Goal: Task Accomplishment & Management: Complete application form

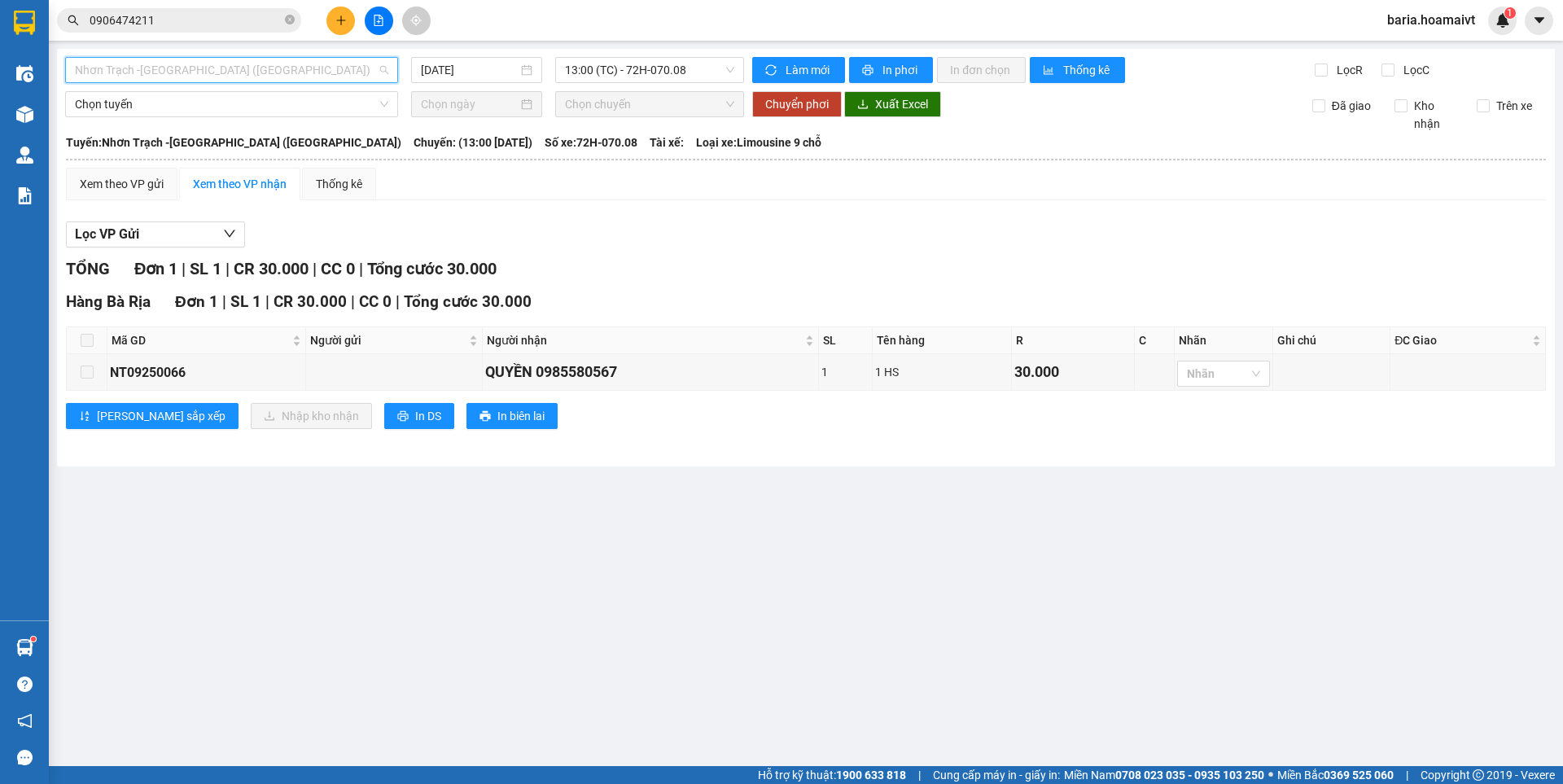
click at [126, 71] on span "Nhơn Trạch -[GEOGRAPHIC_DATA] ([GEOGRAPHIC_DATA])" at bounding box center [231, 70] width 313 height 25
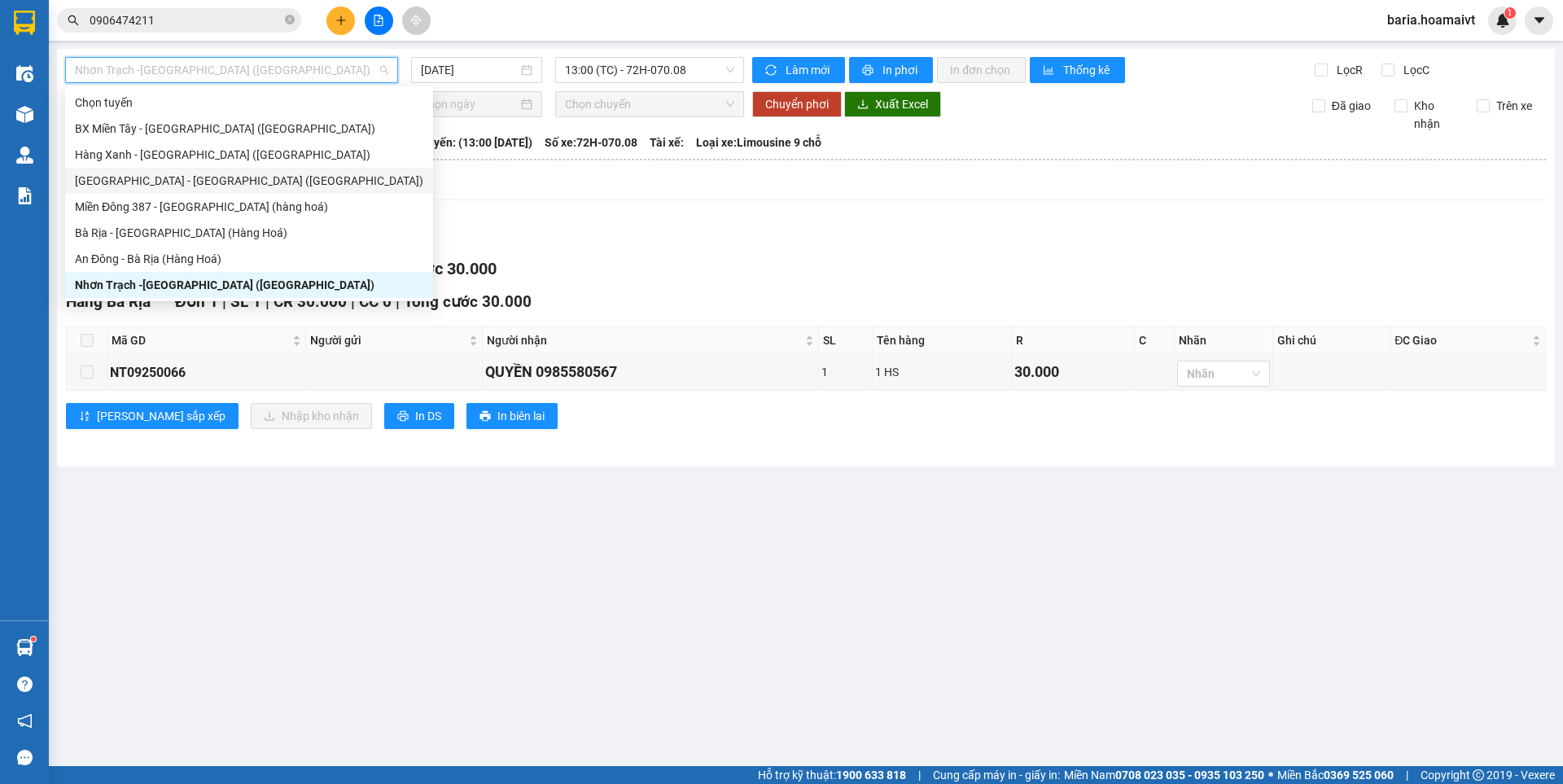
click at [151, 189] on div "[GEOGRAPHIC_DATA] - [GEOGRAPHIC_DATA] ([GEOGRAPHIC_DATA])" at bounding box center [249, 180] width 348 height 18
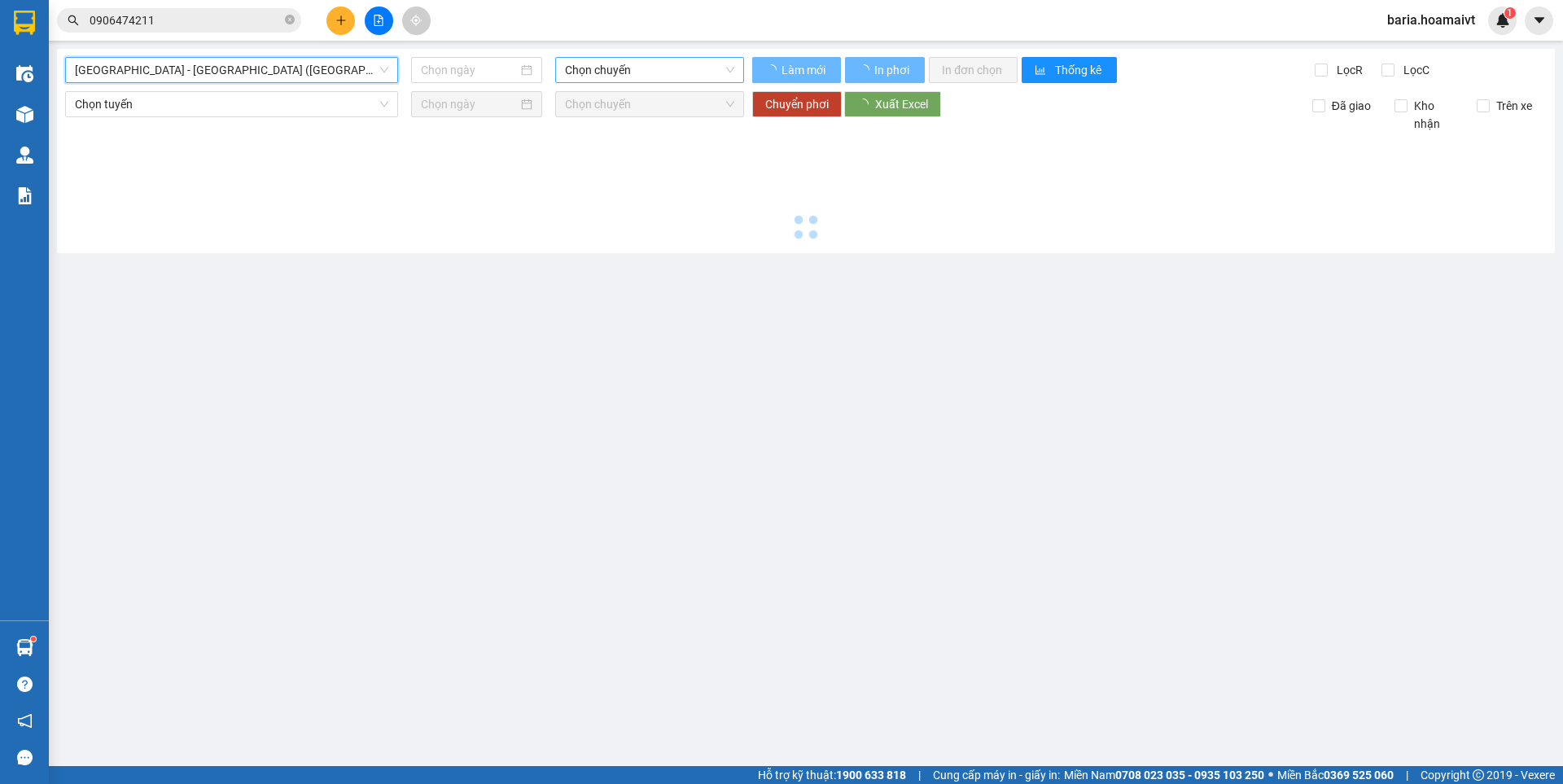
click at [599, 74] on span "Chọn chuyến" at bounding box center [649, 70] width 170 height 25
type input "[DATE]"
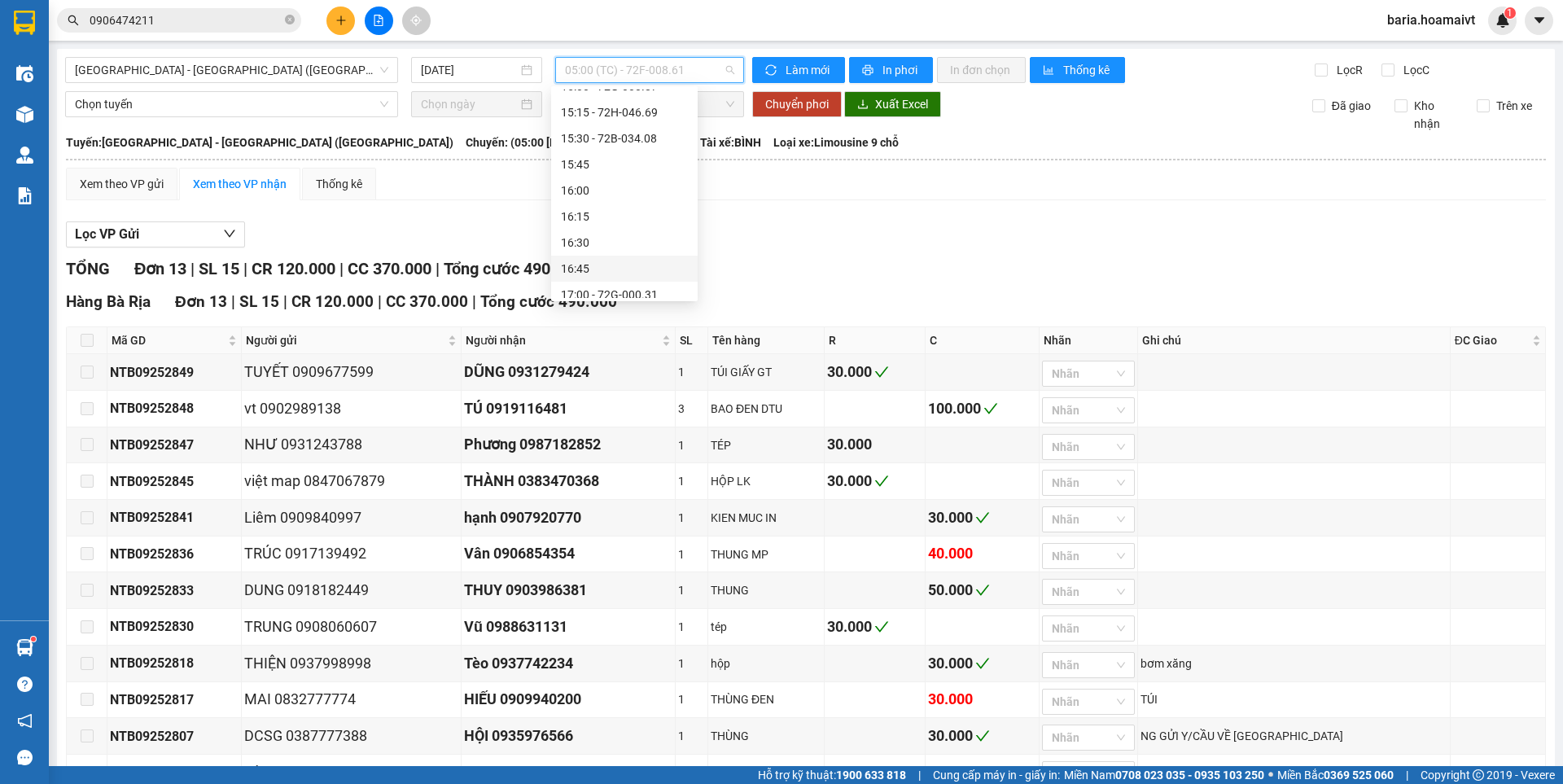
scroll to position [1172, 0]
click at [622, 186] on div "17:00 - 72G-000.31" at bounding box center [624, 180] width 127 height 18
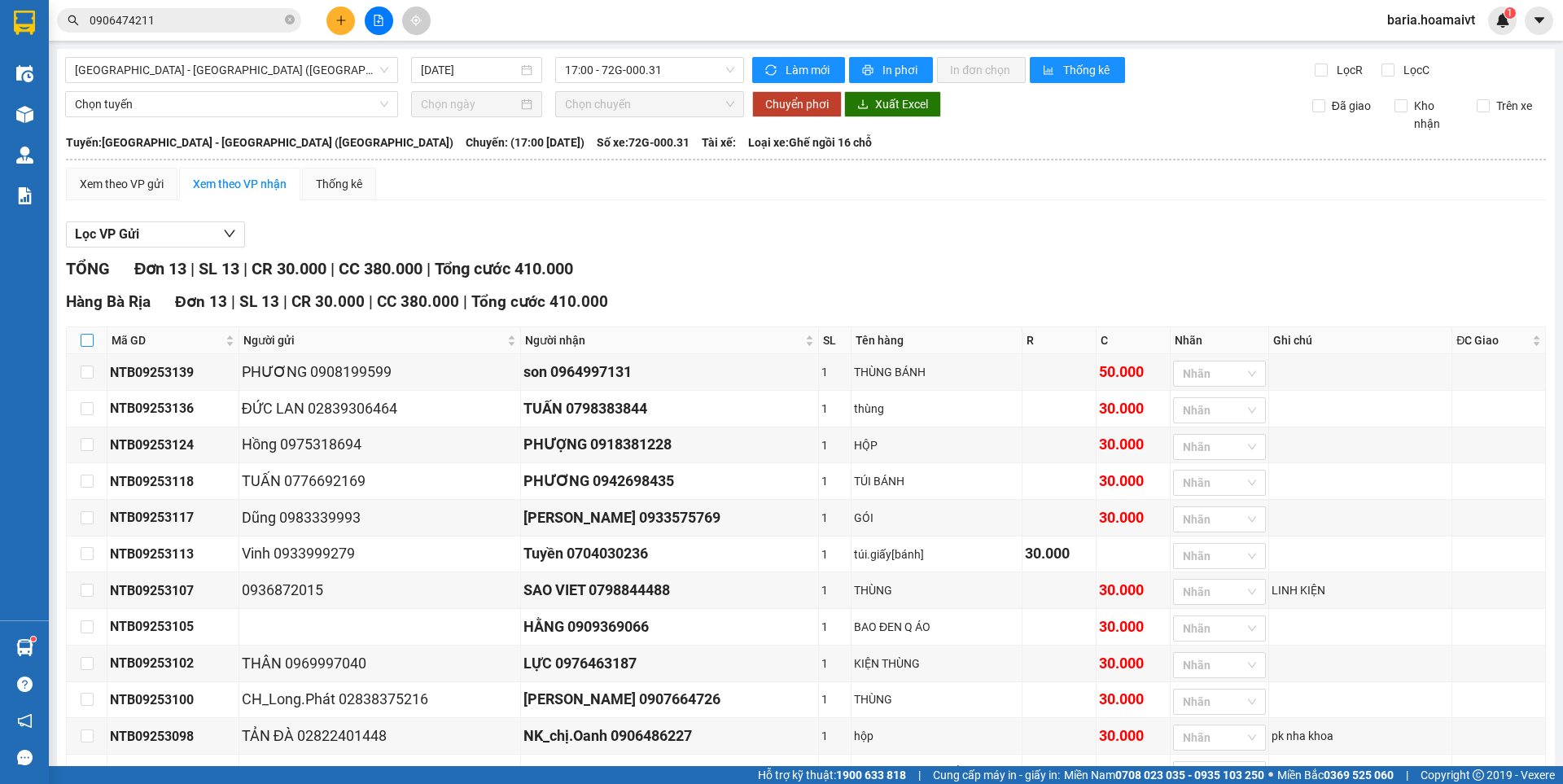
click at [91, 338] on input "checkbox" at bounding box center [87, 340] width 13 height 13
checkbox input "true"
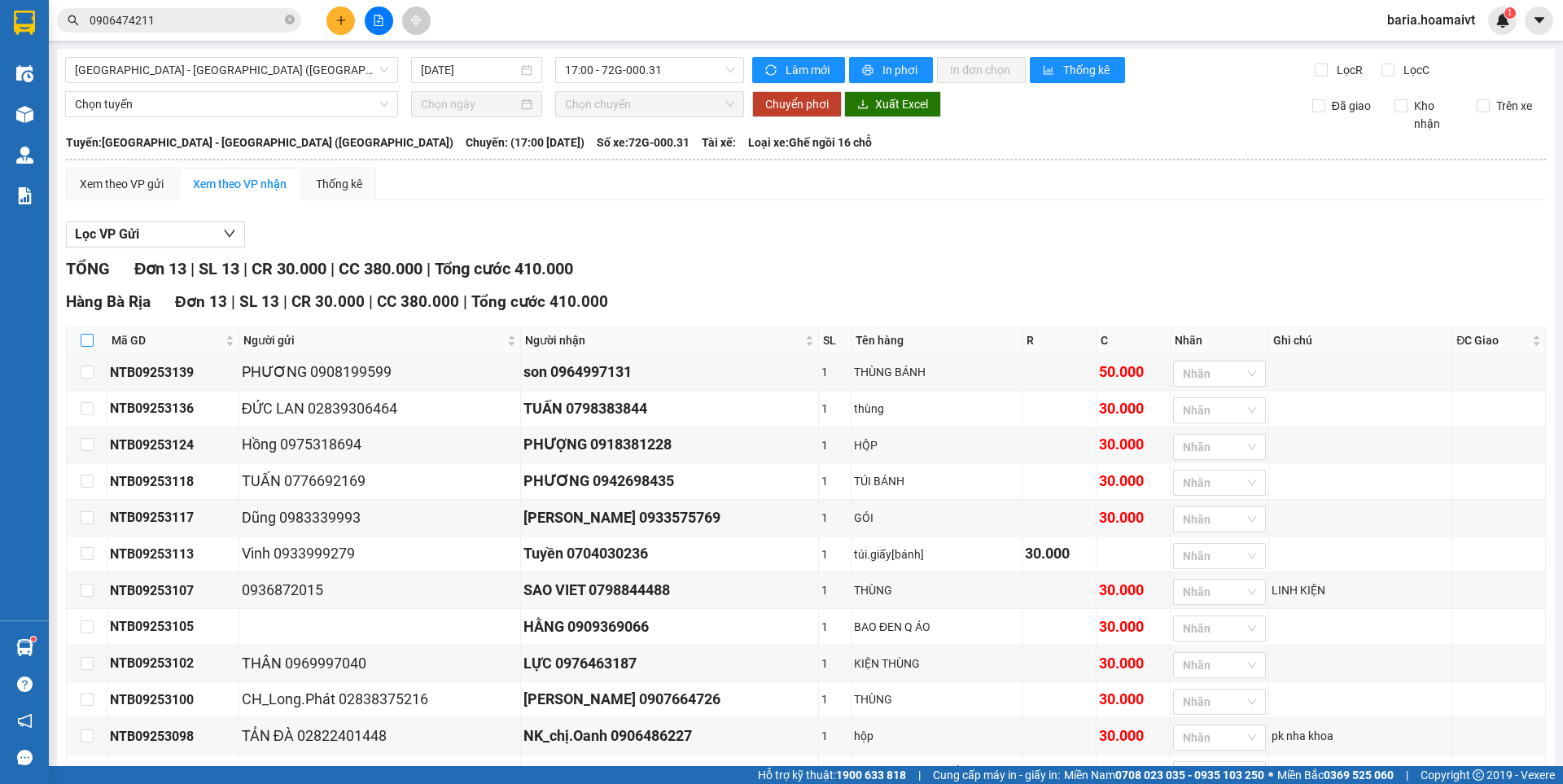
checkbox input "true"
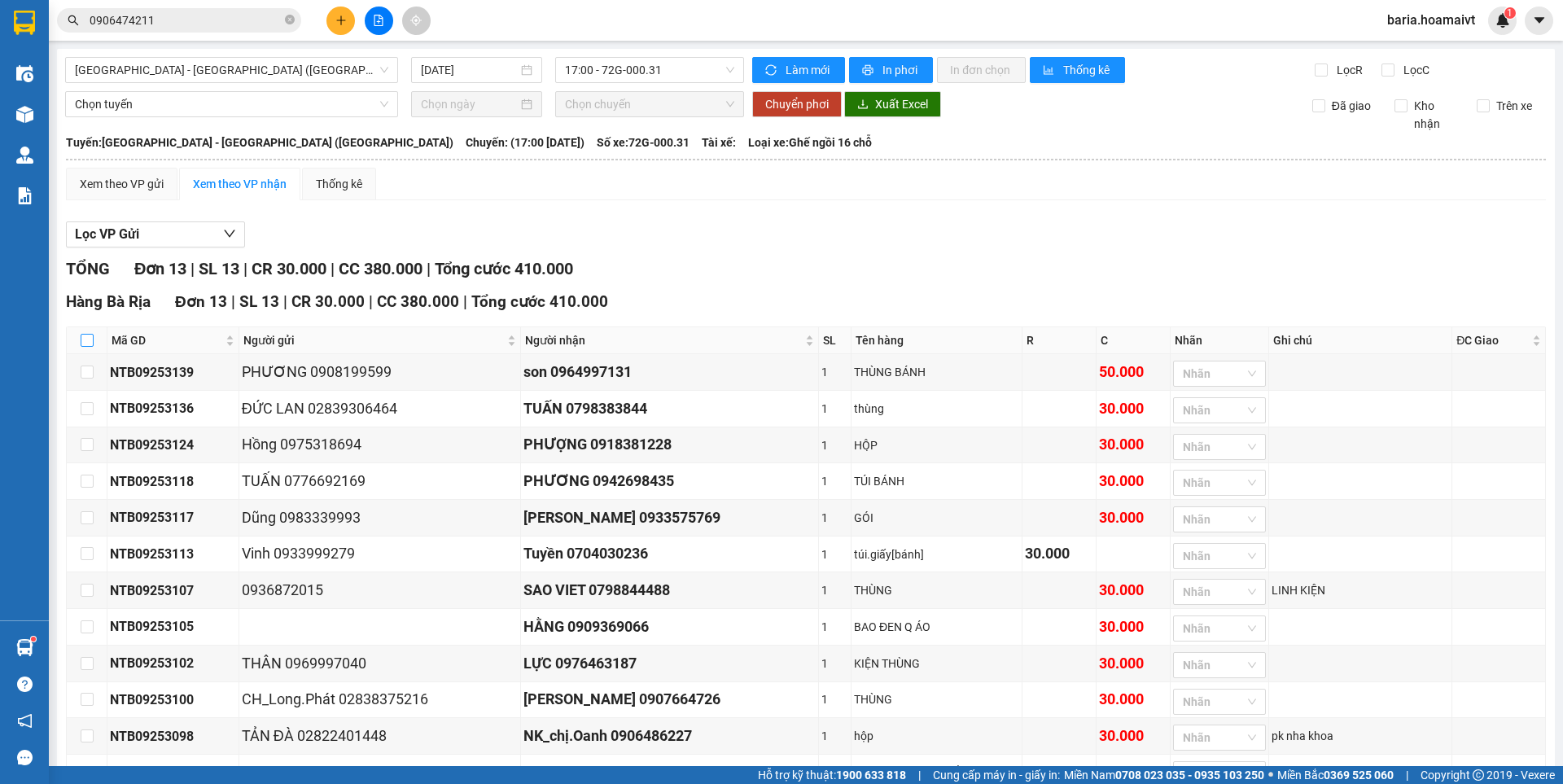
checkbox input "true"
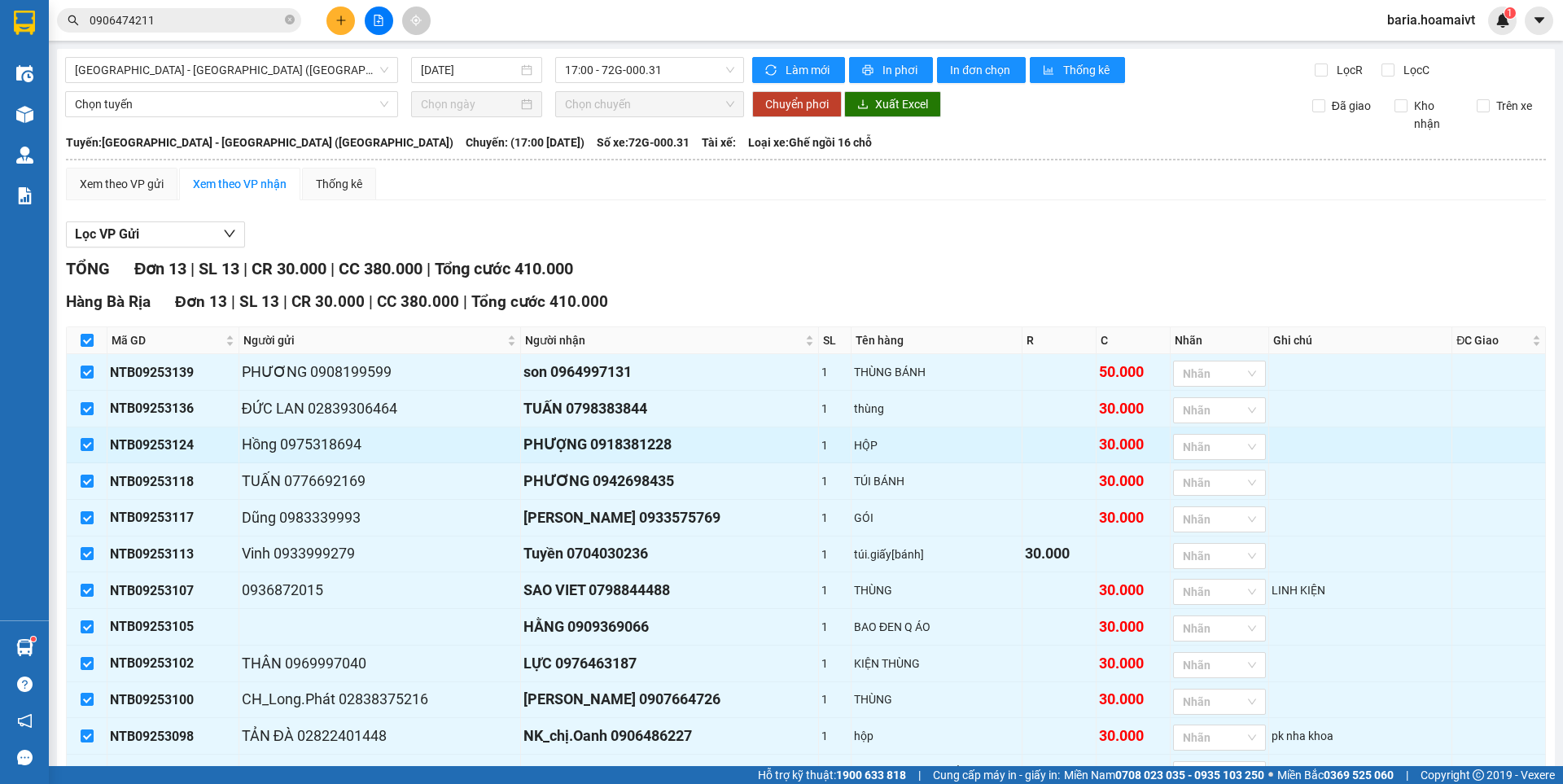
scroll to position [159, 0]
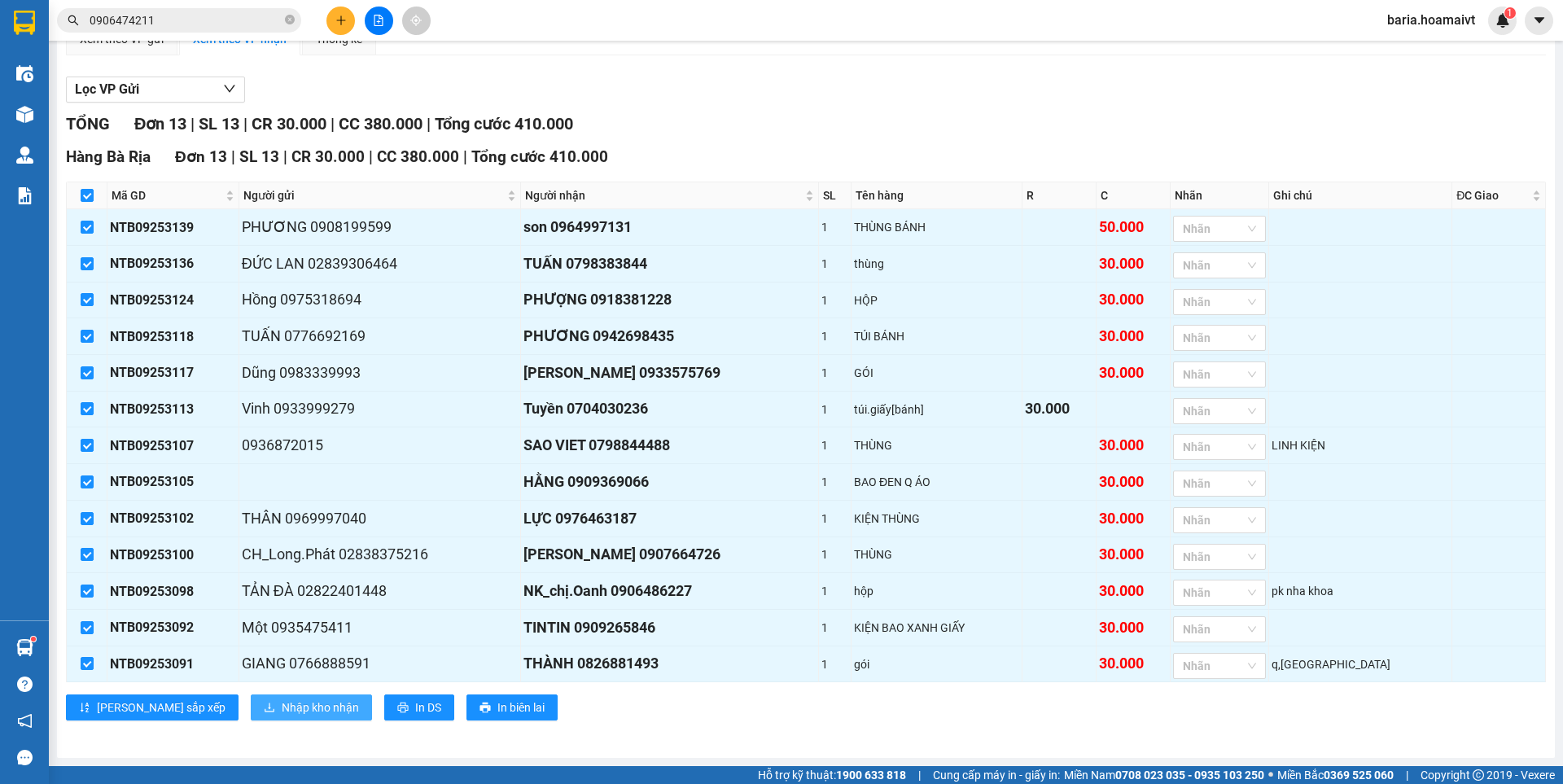
click at [282, 707] on span "Nhập kho nhận" at bounding box center [320, 708] width 77 height 18
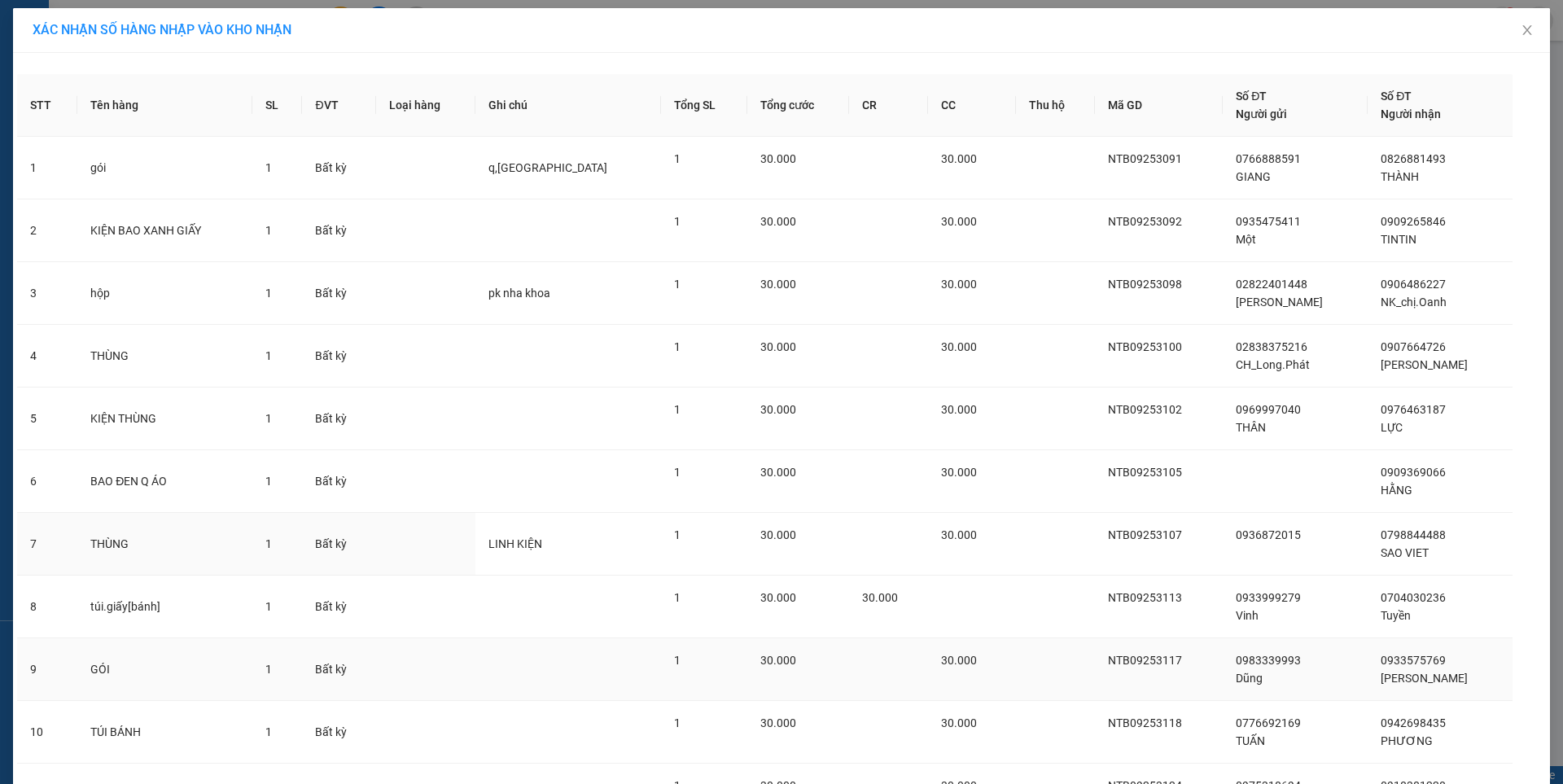
scroll to position [287, 0]
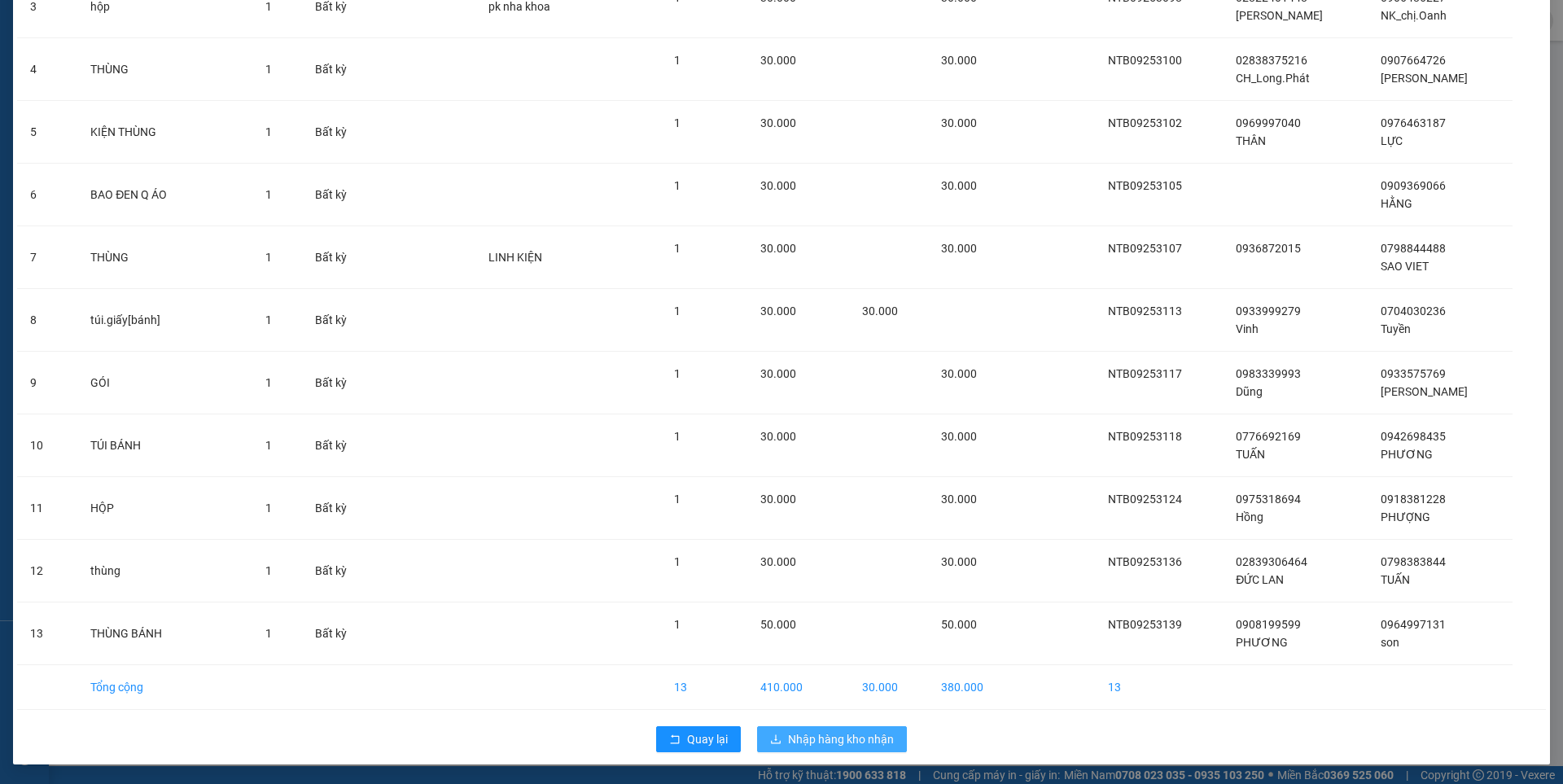
click at [808, 742] on span "Nhập hàng kho nhận" at bounding box center [840, 739] width 106 height 18
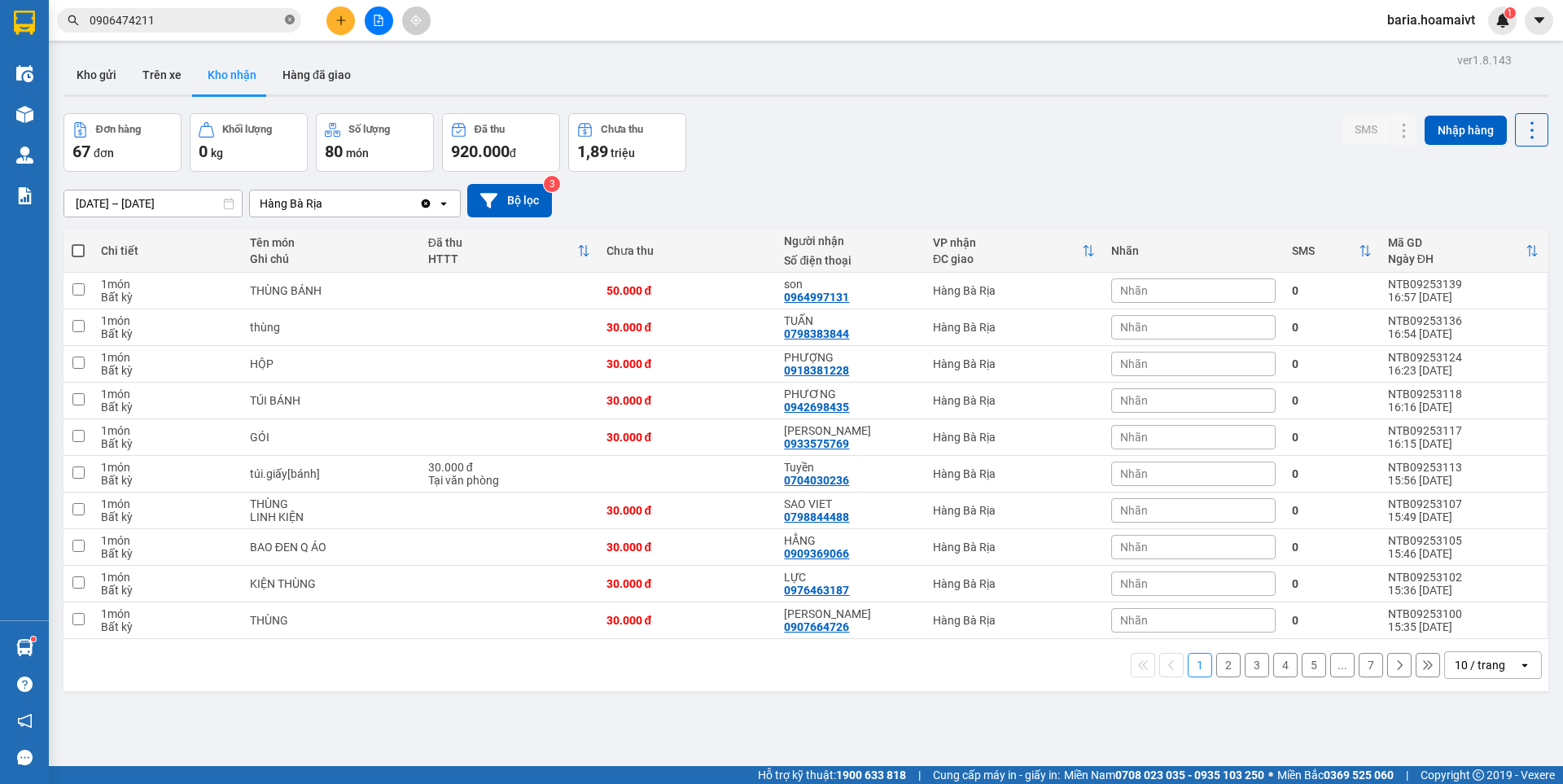
click at [289, 20] on icon "close-circle" at bounding box center [290, 20] width 10 height 10
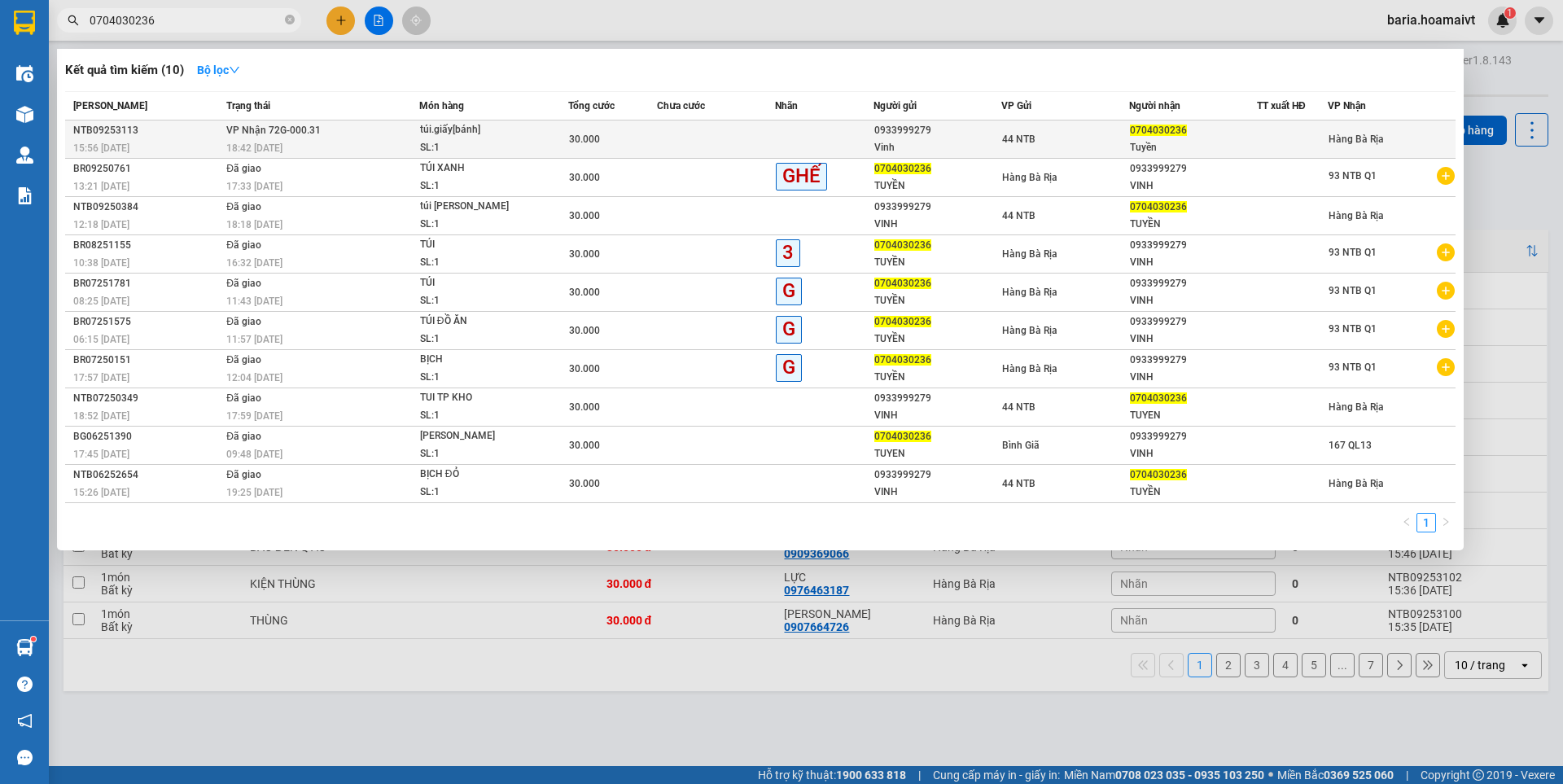
type input "0704030236"
click at [1157, 138] on div "0704030236" at bounding box center [1194, 131] width 126 height 17
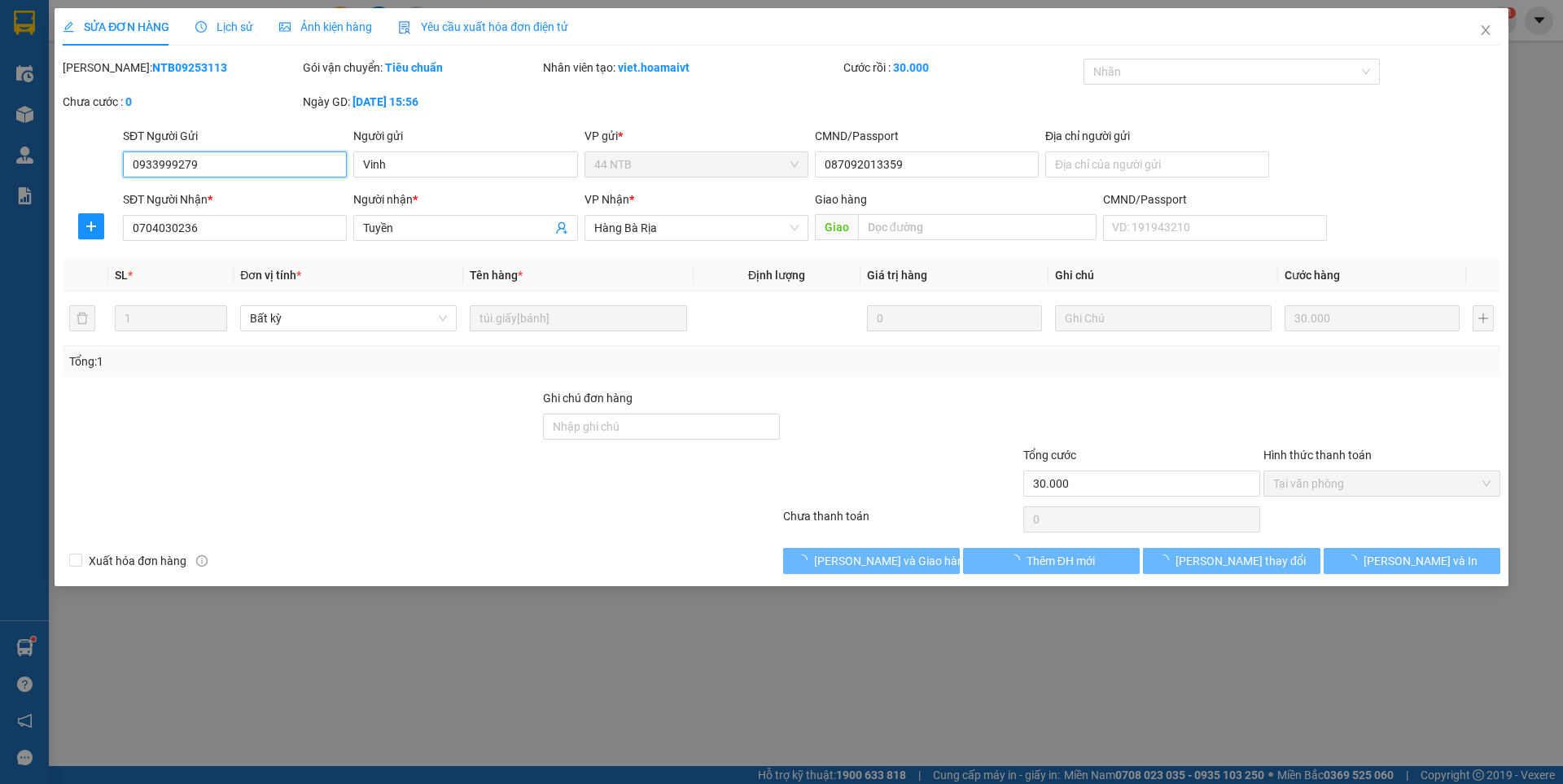
type input "0933999279"
type input "Vinh"
type input "087092013359"
type input "0704030236"
type input "Tuyền"
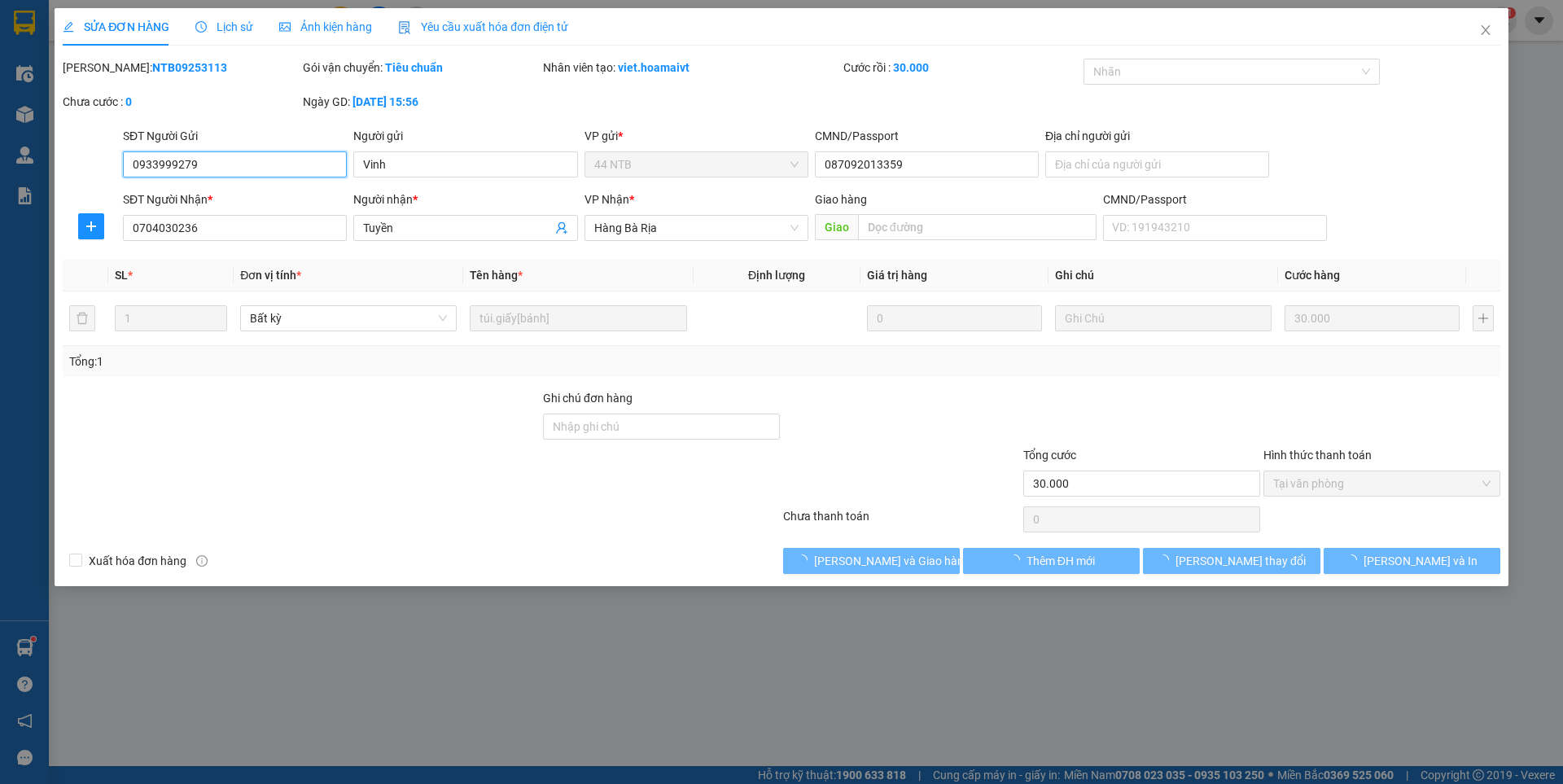
type input "30.000"
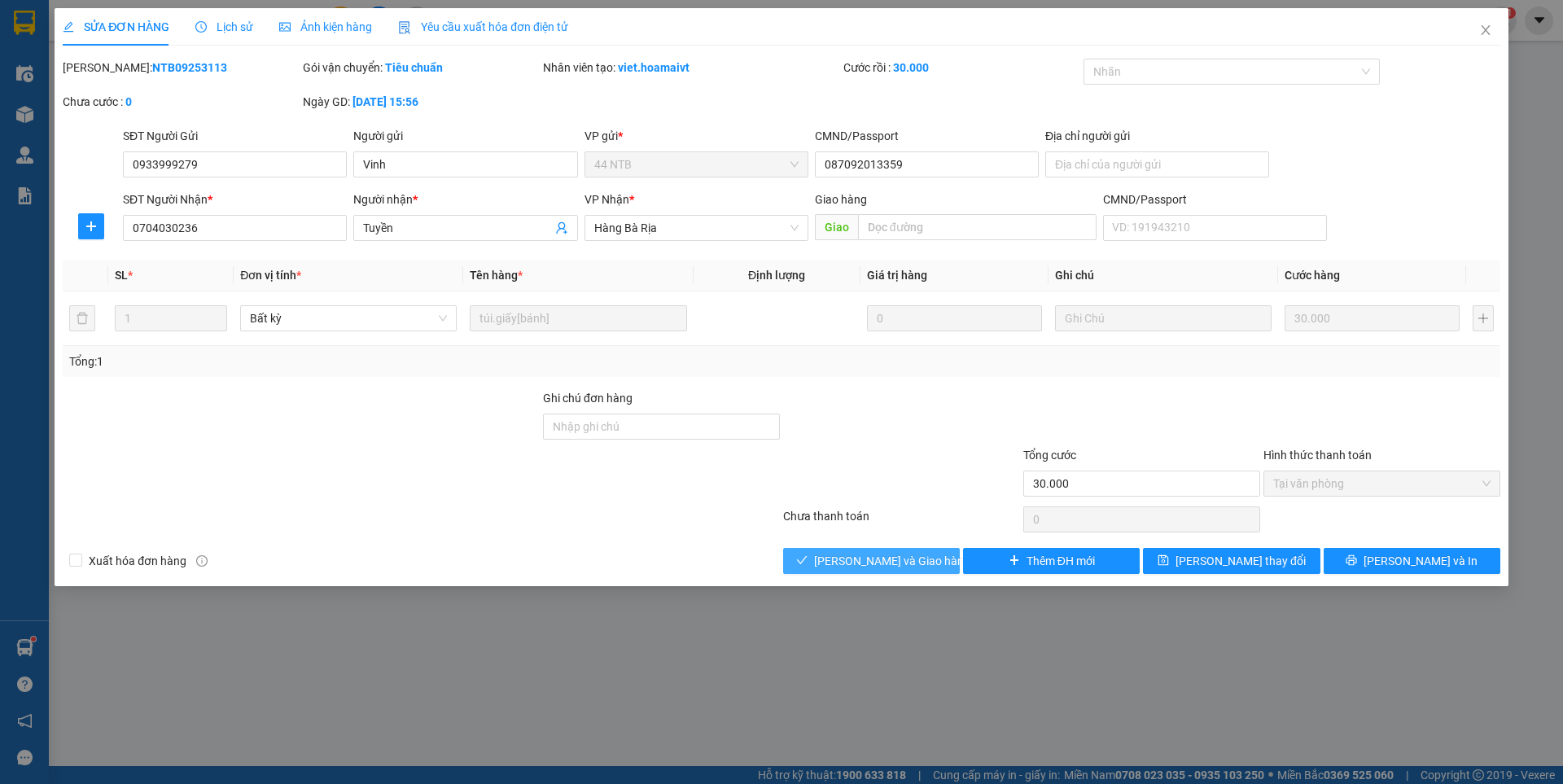
click at [873, 565] on span "[PERSON_NAME] và Giao hàng" at bounding box center [893, 561] width 156 height 18
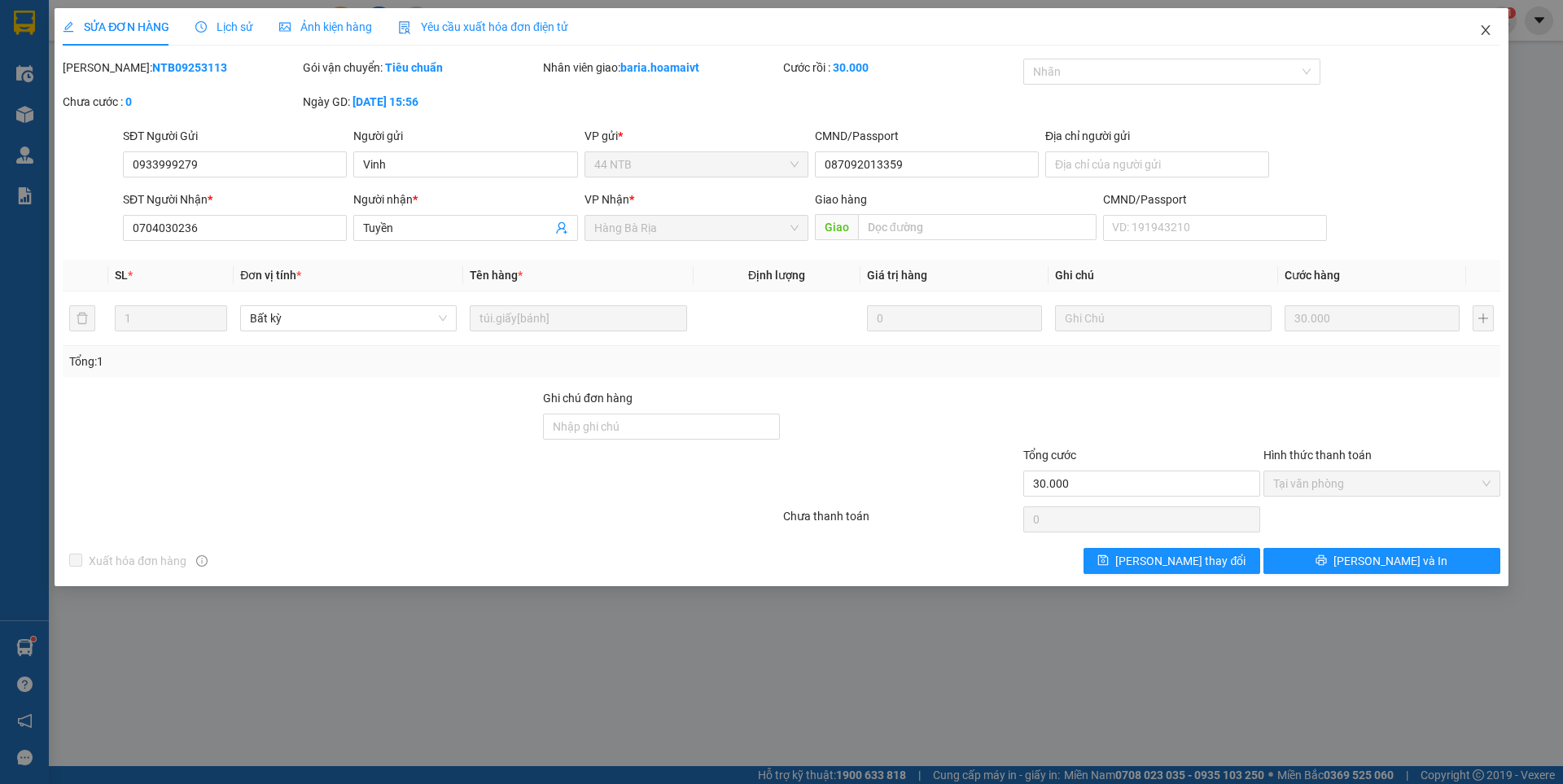
click at [1484, 28] on icon "close" at bounding box center [1486, 30] width 13 height 13
